Goal: Consume media (video, audio): Consume media (video, audio)

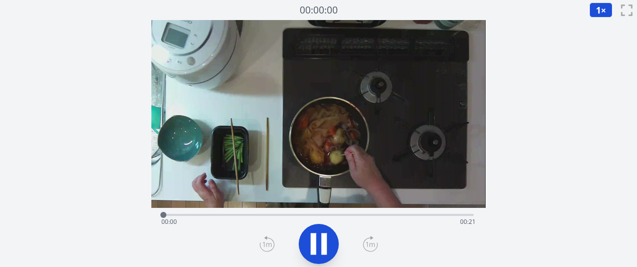
click at [364, 249] on icon at bounding box center [370, 244] width 15 height 16
click at [329, 246] on icon at bounding box center [319, 244] width 28 height 28
click at [369, 243] on icon at bounding box center [370, 244] width 9 height 5
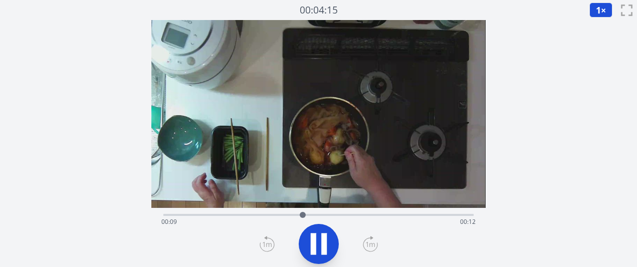
click at [369, 243] on icon at bounding box center [370, 244] width 9 height 5
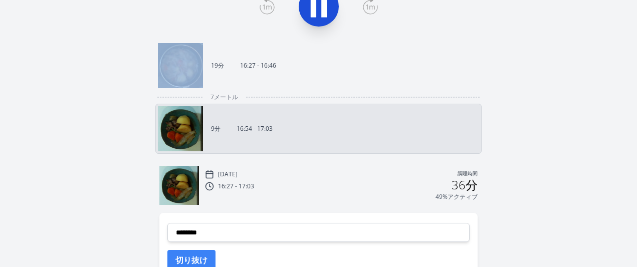
scroll to position [236, 0]
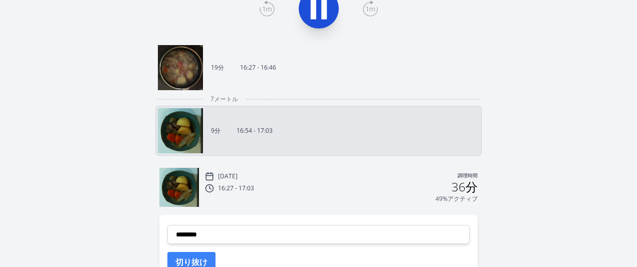
click at [328, 84] on link "19分 16:27 - 16:46" at bounding box center [314, 67] width 313 height 45
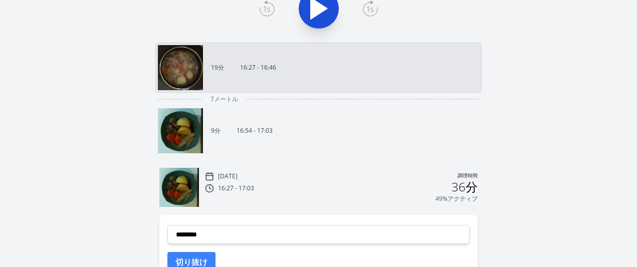
click at [328, 84] on link "19分 16:27 - 16:46" at bounding box center [314, 67] width 313 height 45
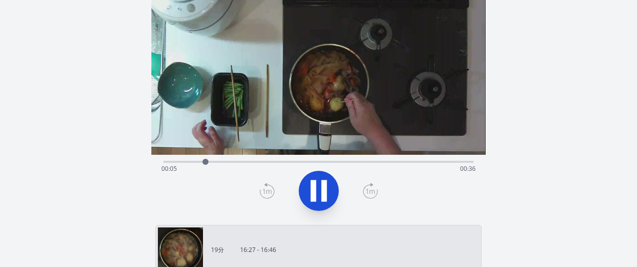
scroll to position [54, 0]
click at [372, 189] on icon at bounding box center [370, 191] width 15 height 16
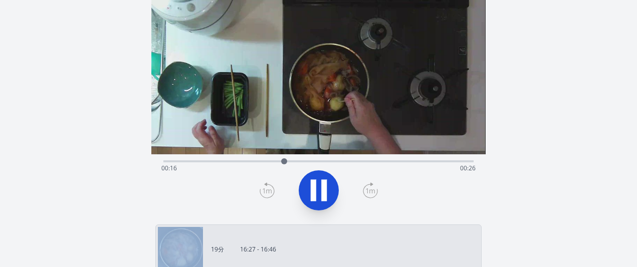
click at [372, 189] on icon at bounding box center [370, 191] width 15 height 16
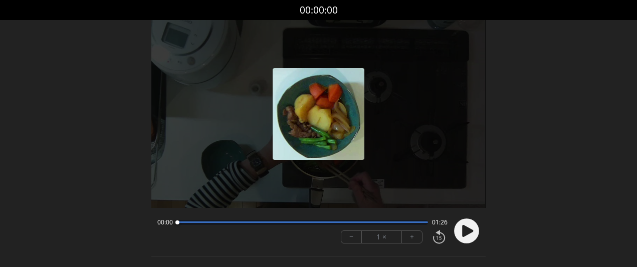
click at [459, 232] on circle at bounding box center [466, 231] width 25 height 25
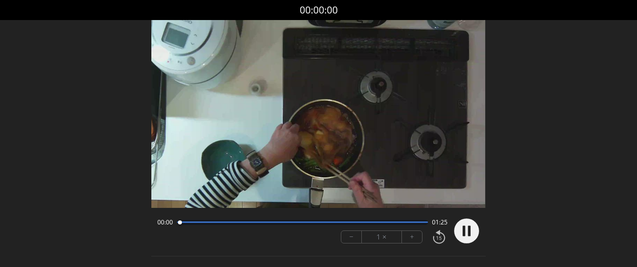
click at [409, 238] on button "+" at bounding box center [412, 237] width 20 height 12
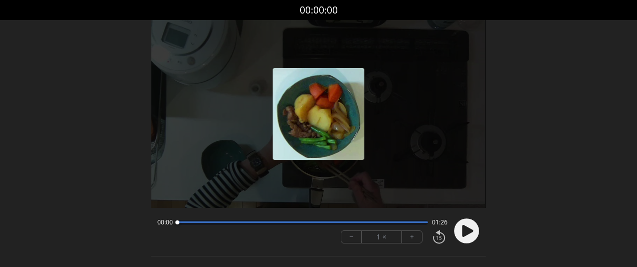
click at [456, 234] on circle at bounding box center [466, 231] width 25 height 25
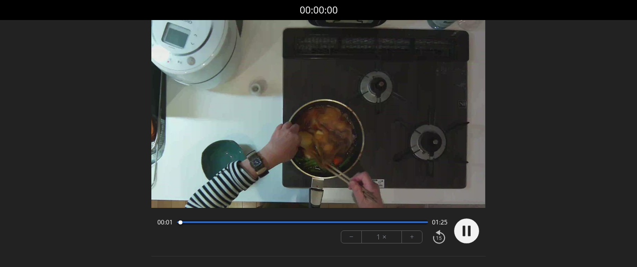
click at [413, 231] on button "+" at bounding box center [412, 237] width 20 height 12
click at [457, 235] on circle at bounding box center [466, 231] width 25 height 25
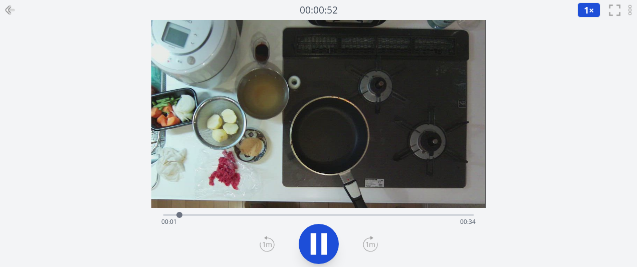
click at [367, 251] on icon at bounding box center [370, 244] width 15 height 16
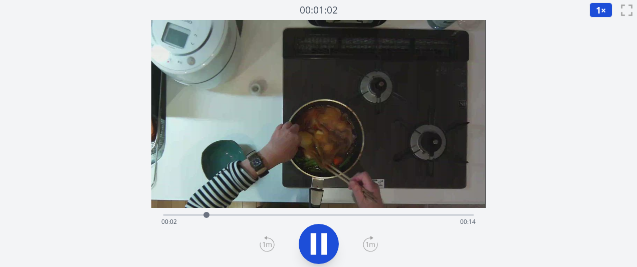
click at [373, 247] on icon at bounding box center [370, 244] width 15 height 16
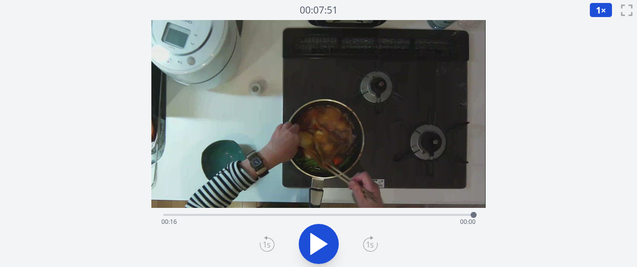
click at [263, 241] on icon at bounding box center [267, 244] width 15 height 16
click at [257, 210] on div "経過時間: 00:16 残り時間: 00:01" at bounding box center [318, 214] width 310 height 12
click at [305, 235] on icon at bounding box center [319, 244] width 28 height 28
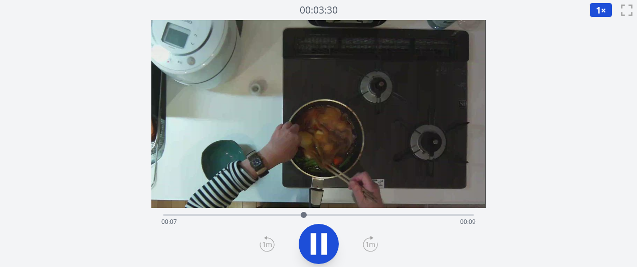
click at [371, 246] on icon at bounding box center [370, 244] width 15 height 16
click at [163, 213] on div "経過時間: 00:11 残り時間: 00:05" at bounding box center [318, 241] width 334 height 66
click at [181, 213] on div "経過時間: 00:12 残り時間: 00:04" at bounding box center [318, 214] width 310 height 12
click at [250, 217] on div "経過時間: 00:08 残り時間: 00:08" at bounding box center [318, 222] width 314 height 16
click at [211, 216] on div "経過時間: 00:05 残り時間: 00:11" at bounding box center [318, 222] width 314 height 16
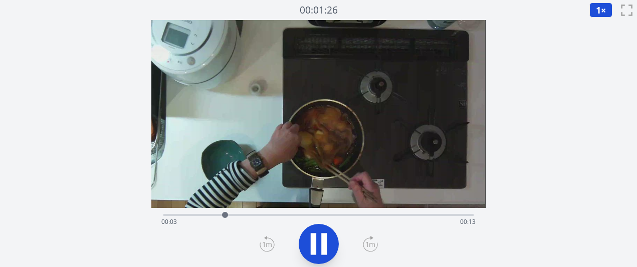
click at [184, 213] on div "経過時間: 00:03 残り時間: 00:13" at bounding box center [318, 214] width 310 height 12
click at [174, 214] on div "経過時間: 00:01 残り時間: 00:15" at bounding box center [318, 214] width 310 height 12
click at [171, 209] on div "経過時間: 00:01 残り時間: 00:15" at bounding box center [318, 214] width 310 height 12
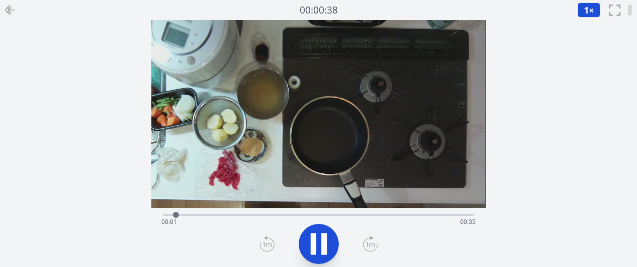
click at [355, 222] on div "経過時間: 00:01 残り時間: 00:35" at bounding box center [318, 222] width 314 height 16
click at [395, 222] on div "経過時間: 00:22 残り時間: 00:13" at bounding box center [318, 222] width 314 height 16
click at [388, 214] on div "経過時間: 00:29 残り時間: 00:07" at bounding box center [318, 222] width 314 height 16
click at [378, 215] on div "経過時間: 00:26 残り時間: 00:10" at bounding box center [318, 222] width 314 height 16
click at [332, 244] on icon at bounding box center [319, 244] width 28 height 28
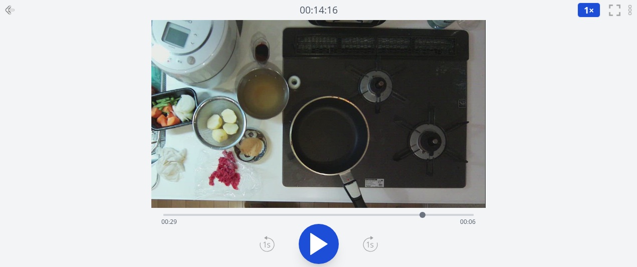
click at [309, 210] on div "経過時間: 00:29 残り時間: 00:06" at bounding box center [318, 214] width 310 height 12
click at [317, 240] on icon at bounding box center [319, 244] width 17 height 21
click at [321, 235] on icon at bounding box center [324, 244] width 6 height 22
click at [321, 235] on icon at bounding box center [319, 244] width 28 height 28
click at [321, 235] on icon at bounding box center [324, 244] width 6 height 22
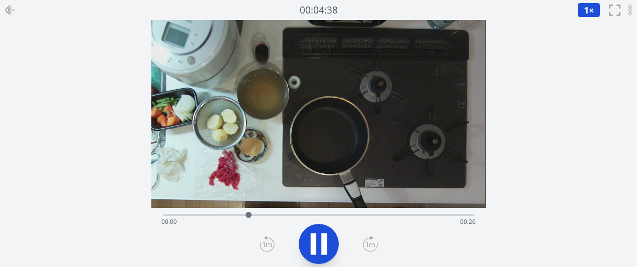
click at [371, 214] on div "経過時間: 00:09 残り時間: 00:26" at bounding box center [318, 222] width 314 height 16
click at [362, 247] on div at bounding box center [318, 244] width 322 height 48
click at [368, 247] on icon at bounding box center [370, 244] width 15 height 16
click at [330, 240] on icon at bounding box center [319, 244] width 28 height 28
click at [416, 212] on div "経過時間: 00:30 残り時間: 00:06" at bounding box center [318, 214] width 310 height 12
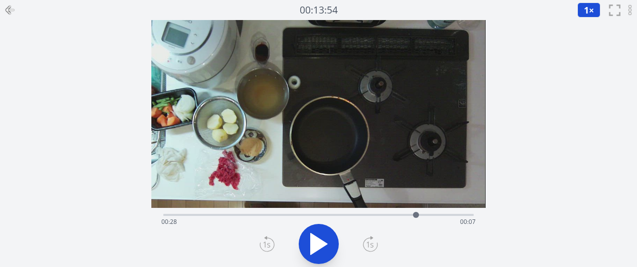
click at [403, 212] on div "経過時間: 00:28 残り時間: 00:07" at bounding box center [318, 214] width 310 height 12
click at [313, 240] on icon at bounding box center [319, 244] width 17 height 21
click at [313, 240] on icon at bounding box center [314, 244] width 6 height 22
click at [397, 215] on div "経過時間: 00:27 残り時間: 00:08" at bounding box center [318, 222] width 314 height 16
click at [332, 238] on icon at bounding box center [319, 244] width 28 height 28
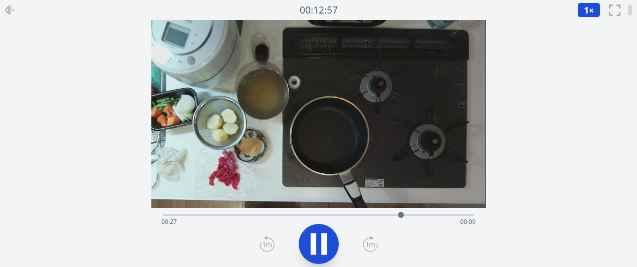
click at [332, 238] on icon at bounding box center [319, 244] width 28 height 28
click at [400, 213] on div at bounding box center [406, 215] width 15 height 15
click at [281, 214] on div "経過時間: 00:27 残り時間: 00:09" at bounding box center [318, 222] width 314 height 16
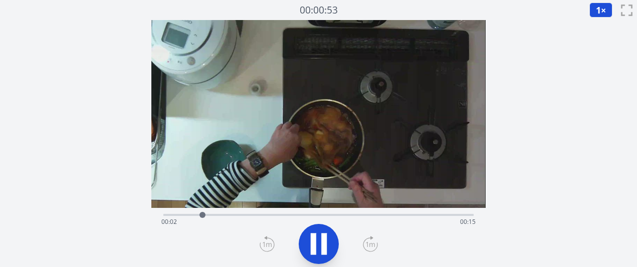
click at [321, 241] on icon at bounding box center [324, 244] width 6 height 22
click at [222, 213] on div "経過時間: 00:02 残り時間: 00:15" at bounding box center [318, 214] width 310 height 12
click at [237, 215] on div "経過時間: 00:03 残り時間: 00:14" at bounding box center [318, 222] width 314 height 16
click at [252, 216] on div "経過時間: 00:03 残り時間: 00:13" at bounding box center [318, 222] width 314 height 16
click at [286, 218] on div "経過時間: 00:04 残り時間: 00:12" at bounding box center [318, 222] width 314 height 16
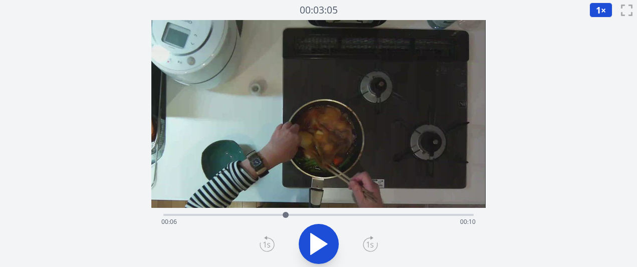
click at [304, 217] on div "経過時間: 00:06 残り時間: 00:10" at bounding box center [318, 222] width 314 height 16
click at [308, 250] on icon at bounding box center [319, 244] width 28 height 28
click at [309, 252] on icon at bounding box center [319, 244] width 28 height 28
click at [281, 215] on div "経過時間: 00:10 残り時間: 00:07" at bounding box center [318, 222] width 314 height 16
click at [298, 213] on div "経過時間: 00:06 残り時間: 00:11" at bounding box center [318, 214] width 310 height 12
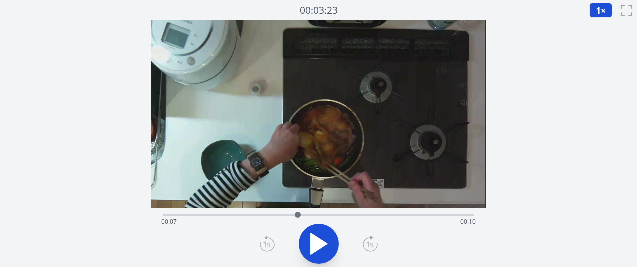
click at [300, 213] on div at bounding box center [298, 215] width 6 height 6
click at [308, 213] on div "経過時間: 00:07 残り時間: 00:10" at bounding box center [318, 214] width 310 height 12
click at [320, 213] on div "経過時間: 00:07 残り時間: 00:09" at bounding box center [318, 214] width 310 height 12
click at [189, 215] on div "経過時間: 00:08 残り時間: 00:08" at bounding box center [318, 222] width 314 height 16
click at [169, 215] on div "経過時間: 00:01 残り時間: 00:15" at bounding box center [318, 222] width 314 height 16
